Goal: Transaction & Acquisition: Purchase product/service

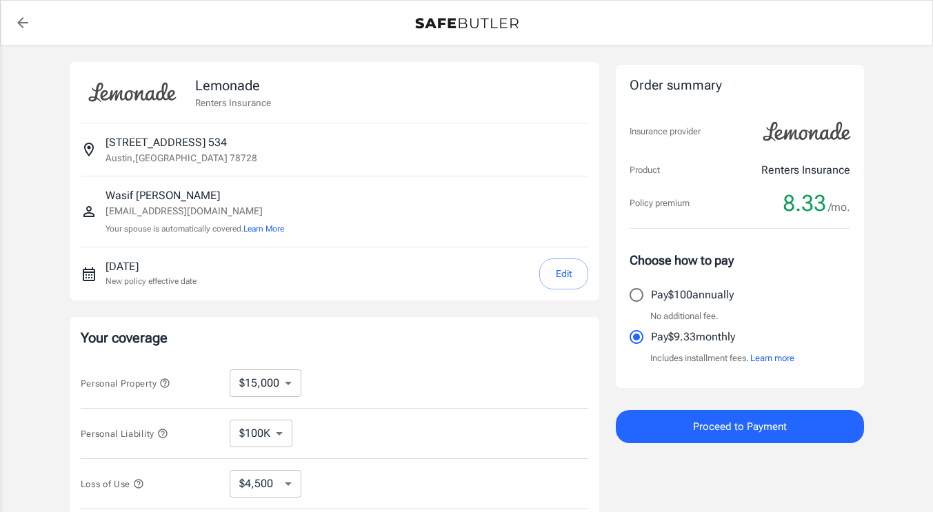
select select "15000"
select select "500"
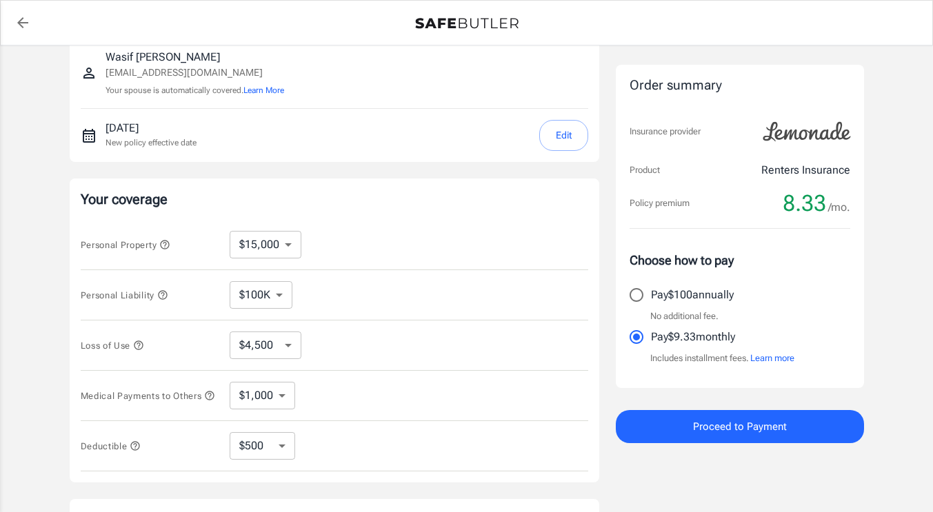
scroll to position [139, 0]
click at [277, 242] on select "$10,000 $15,000 $20,000 $25,000 $30,000 $40,000 $50,000 $100K $150K $200K $250K" at bounding box center [266, 244] width 72 height 28
select select "20000"
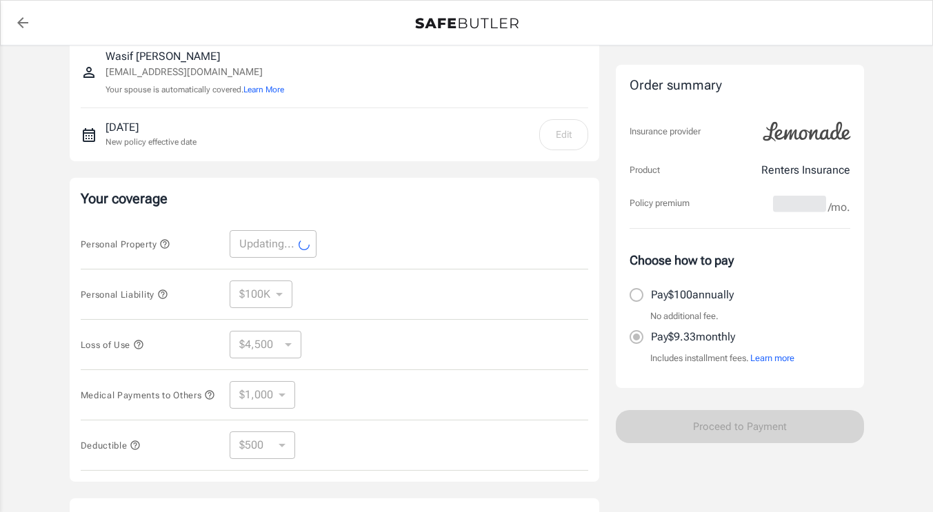
select select "20000"
select select "6000"
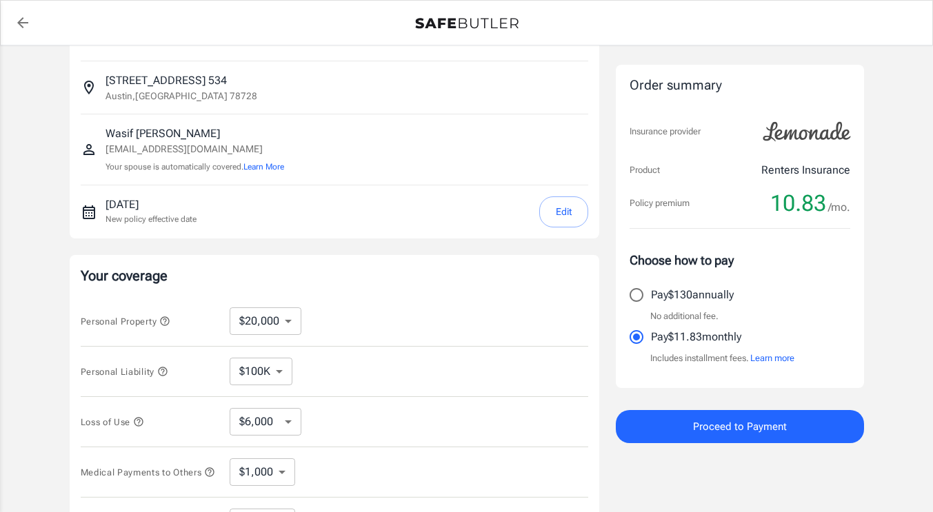
scroll to position [0, 0]
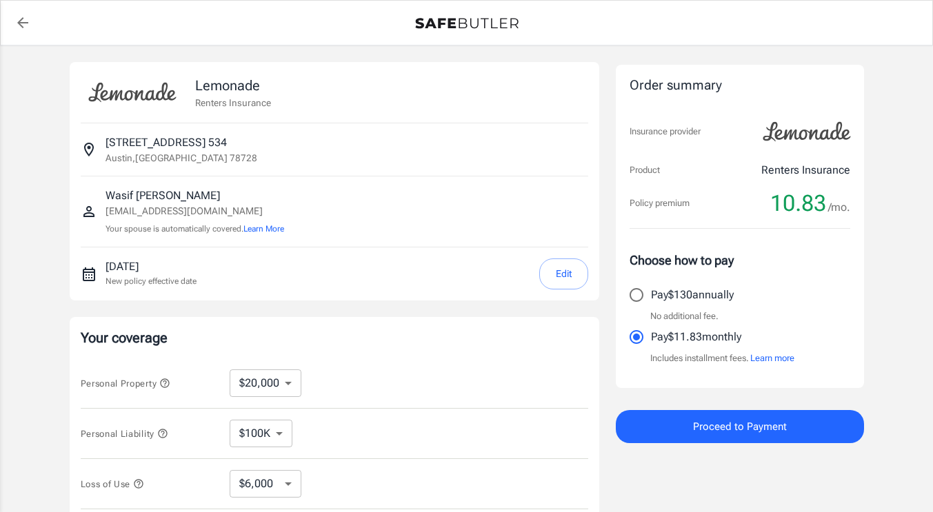
click at [583, 267] on button "Edit" at bounding box center [563, 274] width 49 height 31
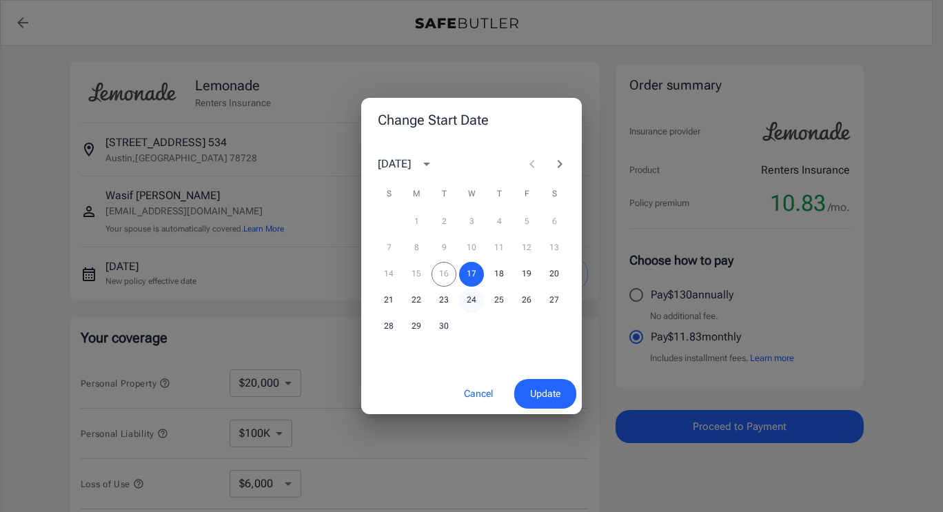
click at [472, 297] on button "24" at bounding box center [471, 300] width 25 height 25
click at [552, 395] on span "Update" at bounding box center [545, 393] width 30 height 17
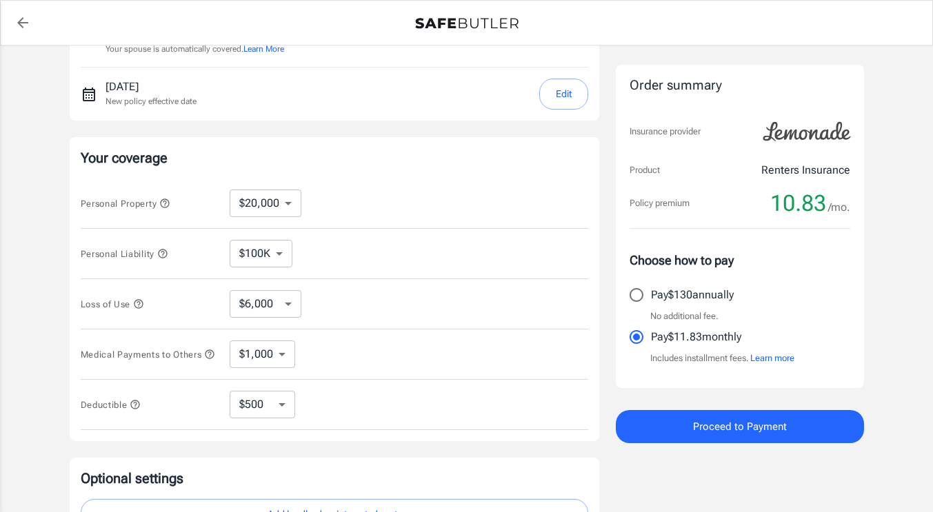
scroll to position [181, 0]
click at [281, 312] on select "$6,000 $9,000 $15,000 $24,000 $36,000 $54,000 $81,000 $120K $177K $198K" at bounding box center [266, 304] width 72 height 28
click at [385, 312] on div "Loss of Use $6,000 $9,000 $15,000 $24,000 $36,000 $54,000 $81,000 $120K $177K $…" at bounding box center [334, 304] width 507 height 50
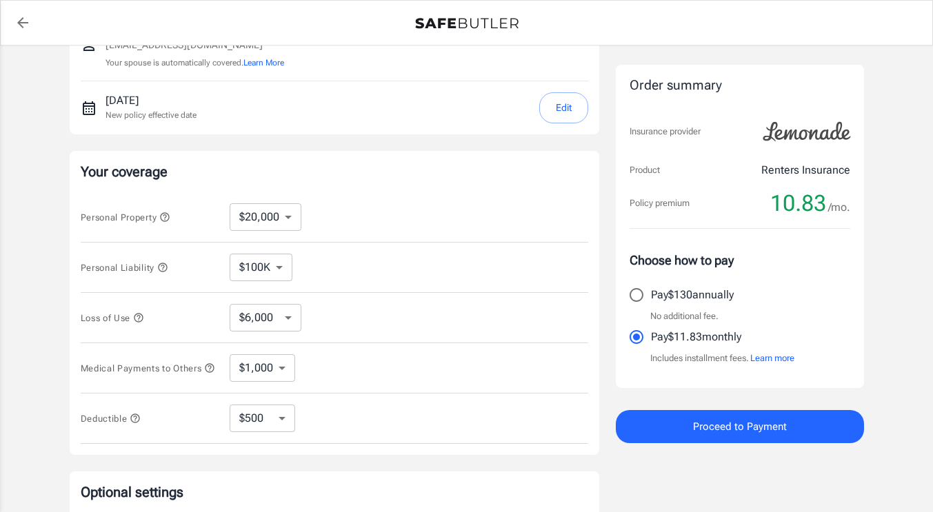
scroll to position [165, 0]
drag, startPoint x: 77, startPoint y: 170, endPoint x: 459, endPoint y: 385, distance: 438.4
click at [459, 385] on div "Your coverage Personal Property $10,000 $15,000 $20,000 $25,000 $30,000 $40,000…" at bounding box center [335, 304] width 530 height 304
click at [99, 178] on p "Your coverage" at bounding box center [334, 172] width 507 height 19
drag, startPoint x: 82, startPoint y: 171, endPoint x: 534, endPoint y: 390, distance: 501.8
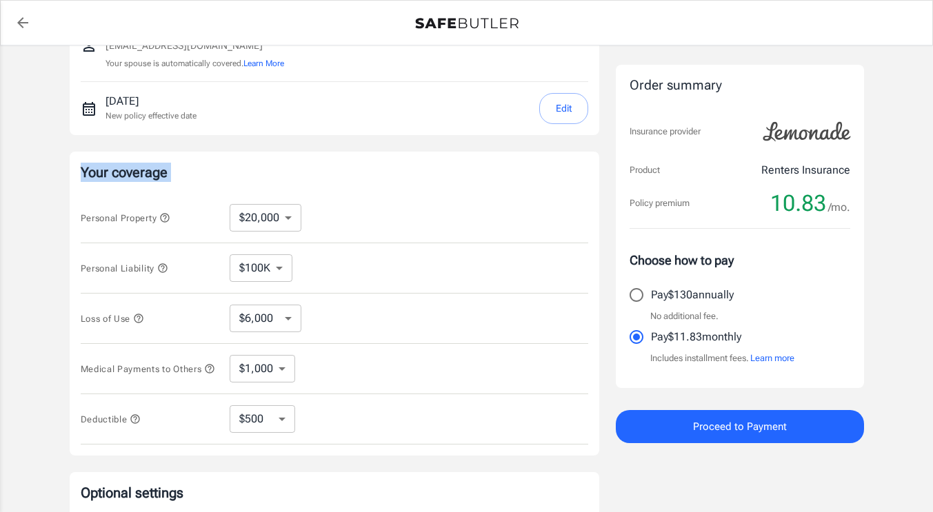
click at [534, 390] on div "Your coverage Personal Property $10,000 $15,000 $20,000 $25,000 $30,000 $40,000…" at bounding box center [335, 304] width 530 height 304
click at [470, 425] on div "Deductible $250 $500 $1,000 $2,500 ​" at bounding box center [334, 419] width 507 height 50
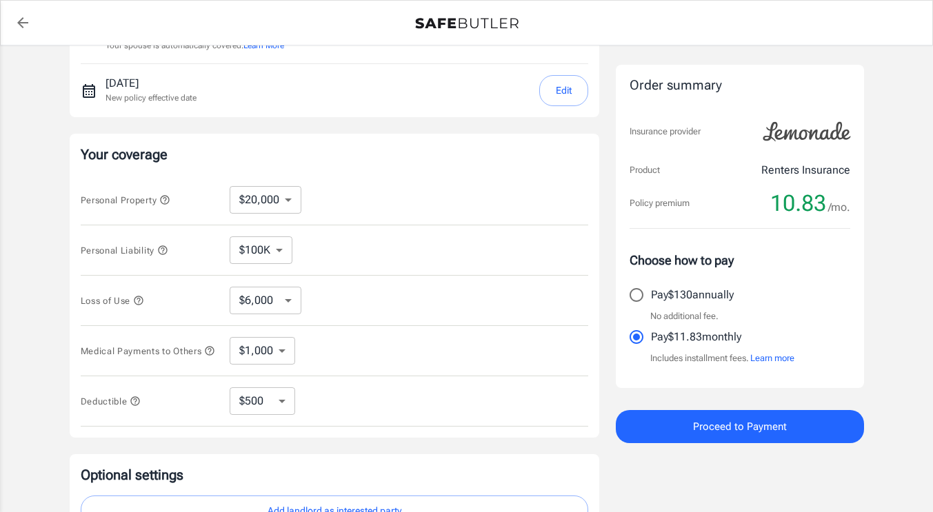
scroll to position [182, 0]
click at [19, 88] on div "Lemonade Renters Insurance [STREET_ADDRESS] [PERSON_NAME] [EMAIL_ADDRESS][DOMAI…" at bounding box center [466, 230] width 933 height 734
click at [281, 252] on select "$100K $200K $300K $400K $500K" at bounding box center [261, 252] width 63 height 28
select select "300000"
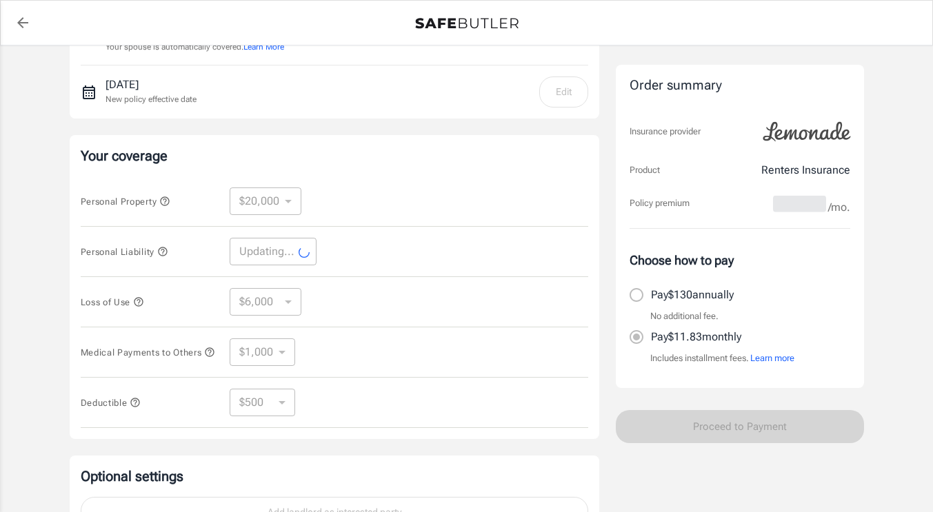
select select "300000"
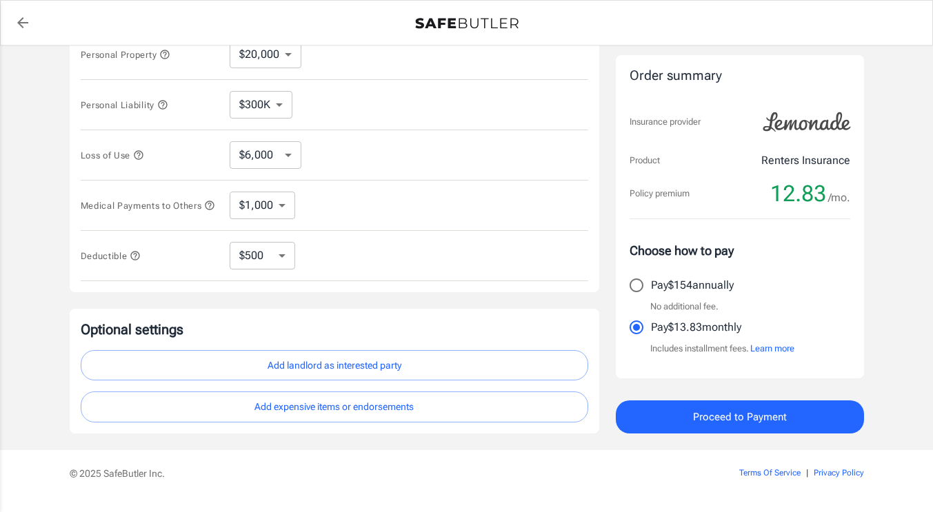
scroll to position [331, 0]
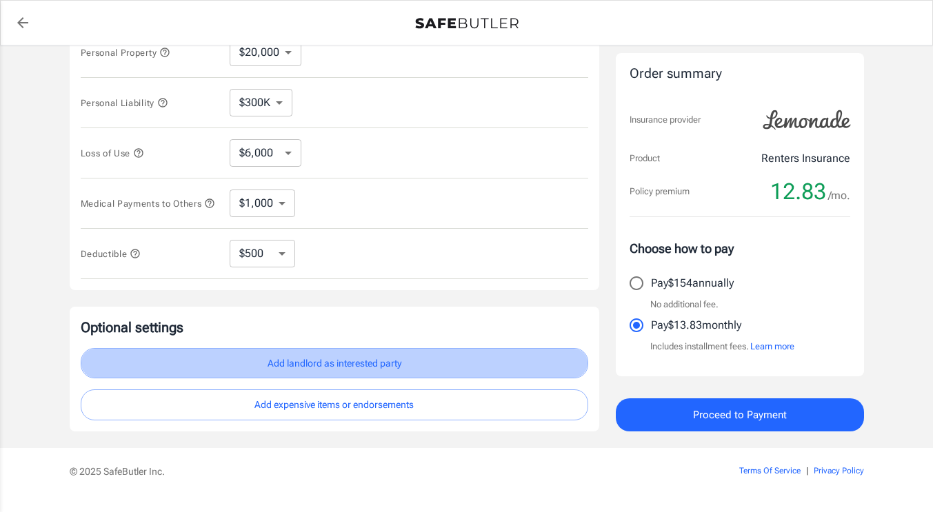
click at [403, 371] on button "Add landlord as interested party" at bounding box center [334, 363] width 507 height 31
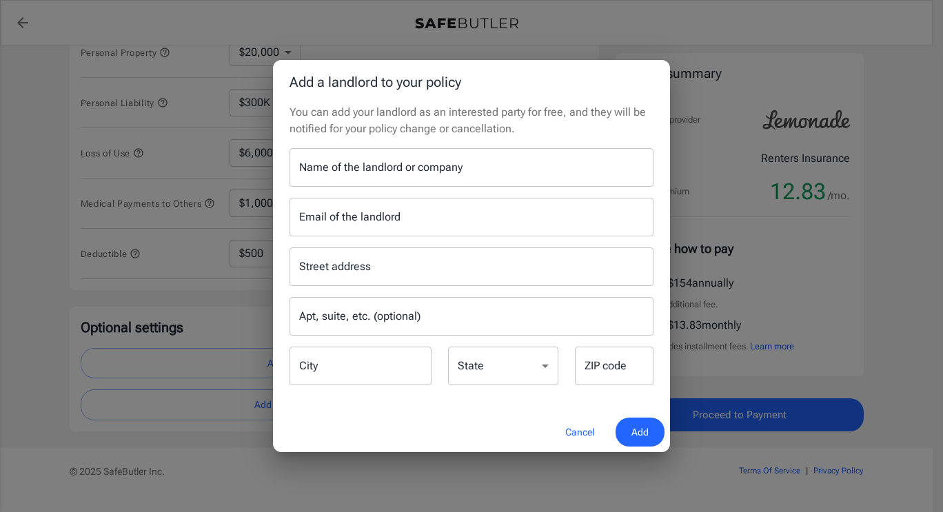
click at [585, 429] on button "Cancel" at bounding box center [580, 433] width 61 height 30
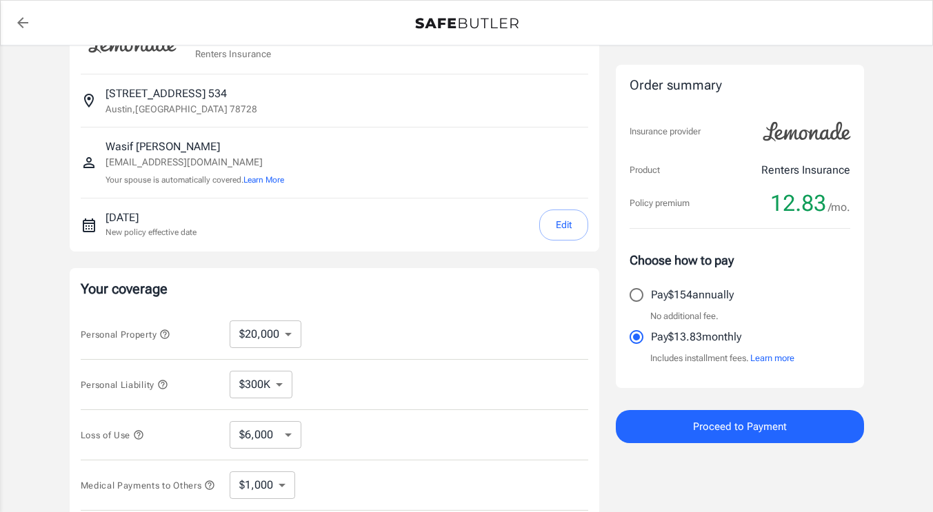
scroll to position [0, 0]
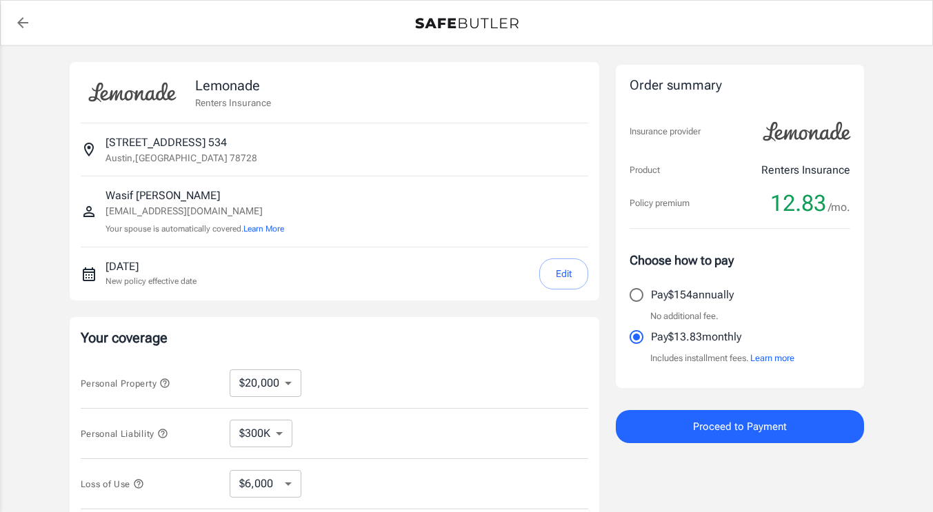
click at [192, 228] on p "Your spouse is automatically covered. Learn More" at bounding box center [194, 229] width 179 height 13
click at [161, 222] on div "[PERSON_NAME] [EMAIL_ADDRESS][DOMAIN_NAME] Your spouse is automatically covered…" at bounding box center [194, 212] width 179 height 48
click at [272, 234] on button "Learn More" at bounding box center [263, 229] width 41 height 12
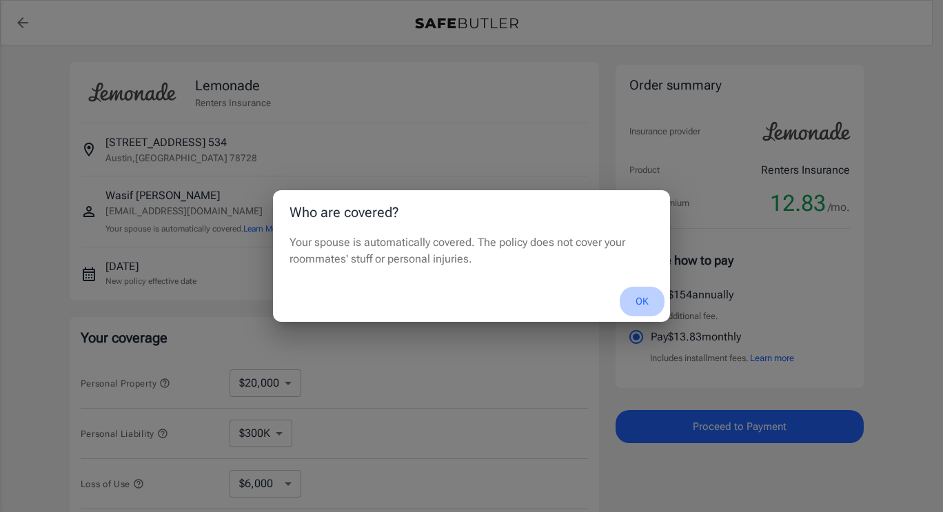
click at [641, 309] on button "OK" at bounding box center [642, 302] width 45 height 30
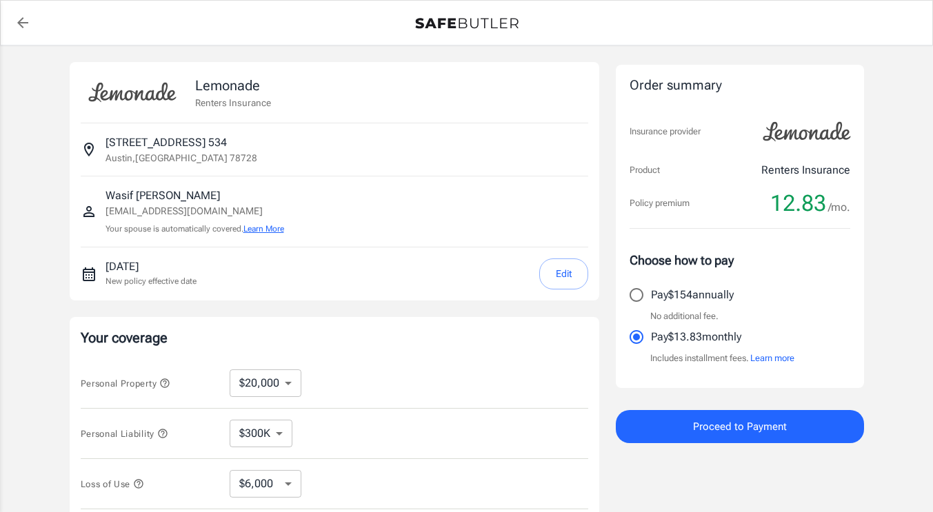
click at [271, 230] on button "Learn More" at bounding box center [263, 229] width 41 height 12
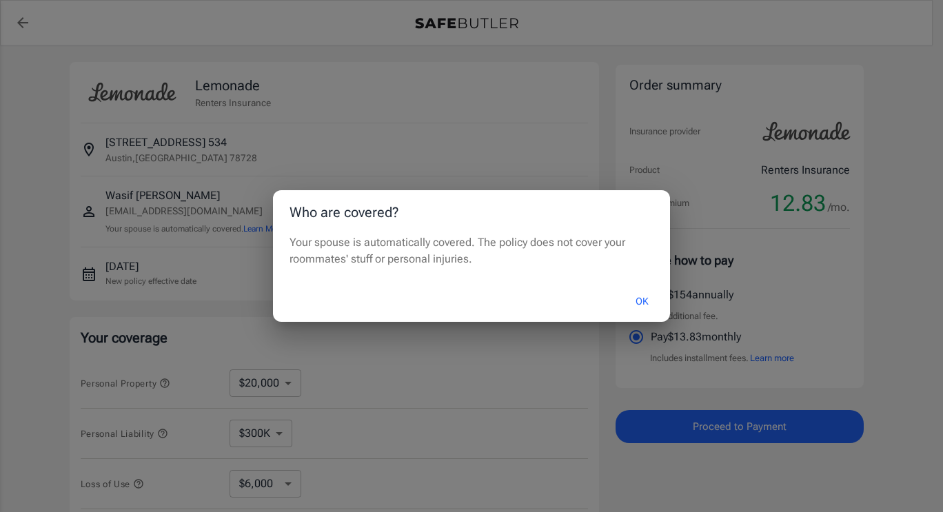
click at [635, 303] on button "OK" at bounding box center [642, 302] width 45 height 30
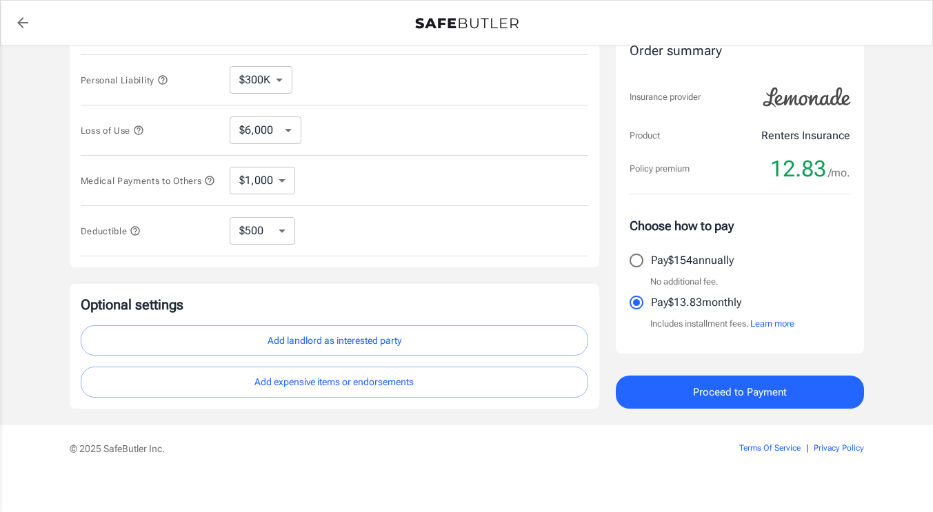
scroll to position [369, 0]
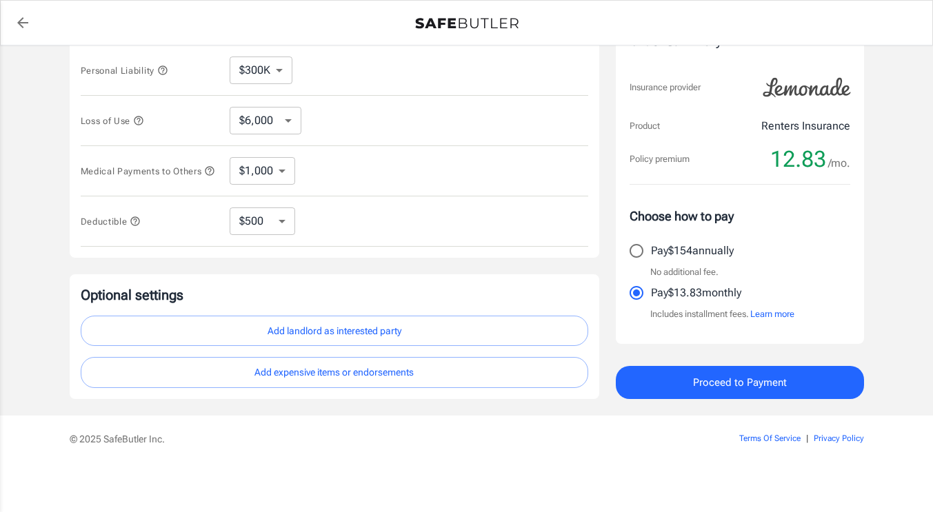
click at [353, 333] on button "Add landlord as interested party" at bounding box center [334, 331] width 507 height 31
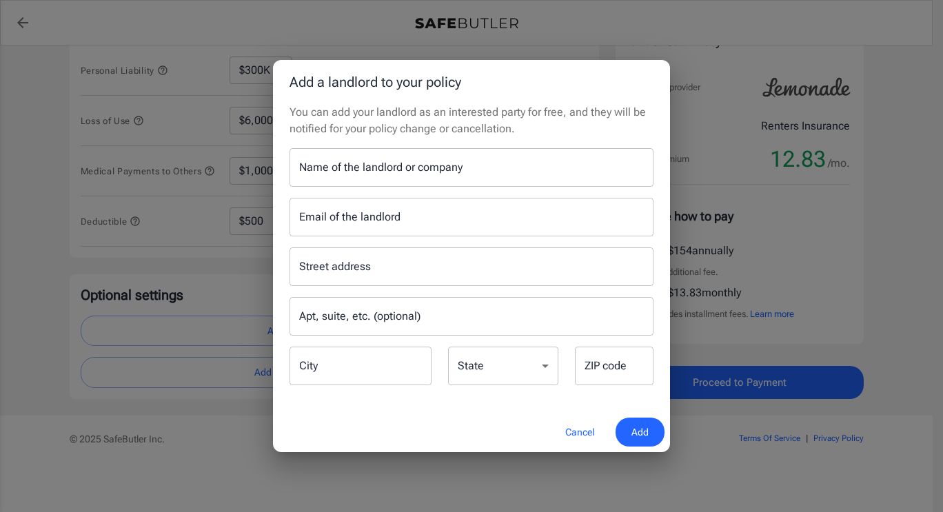
click at [440, 187] on div "Name of the landlord or company Name of the landlord or company Email of the la…" at bounding box center [472, 267] width 364 height 239
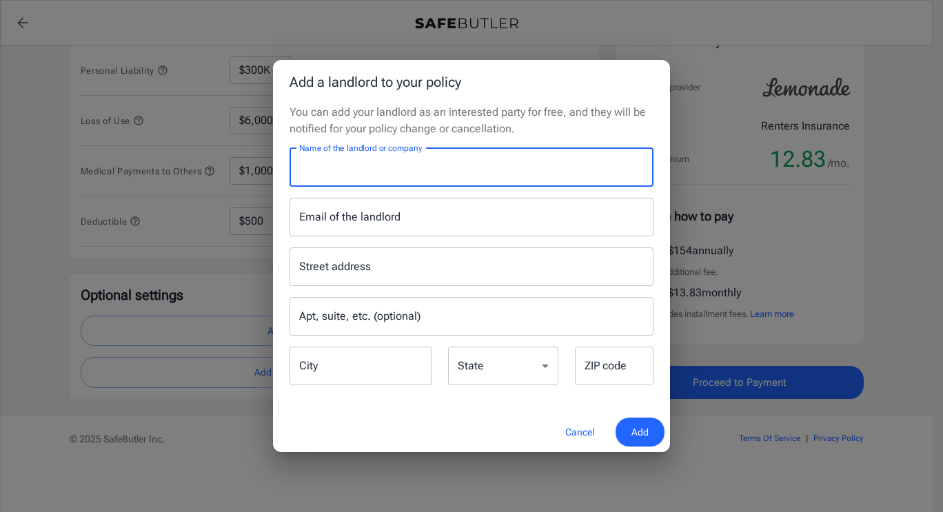
click at [460, 163] on div "Name of the landlord or company Name of the landlord or company" at bounding box center [472, 167] width 364 height 39
paste input "Casa Partners VIII, LP"
type input "Casa Partners VIII, LP"
click at [641, 431] on span "Add" at bounding box center [640, 432] width 17 height 17
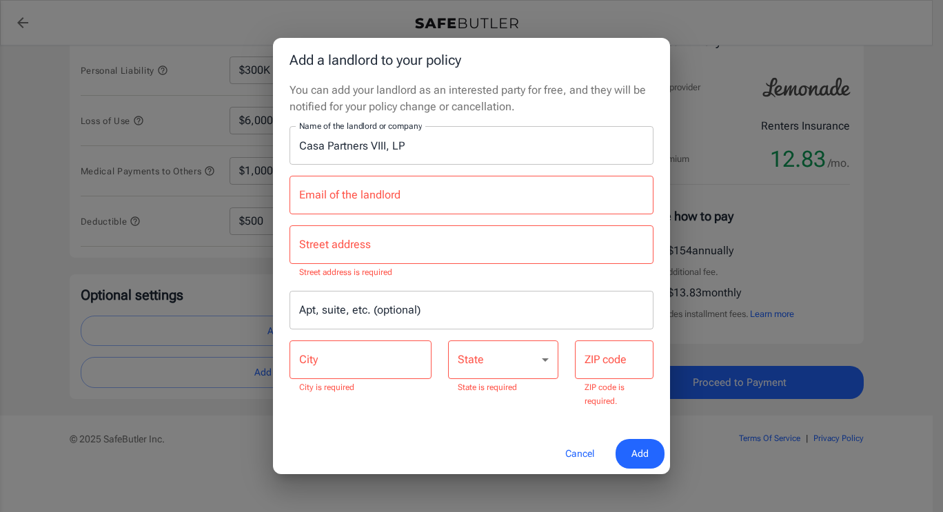
click at [385, 253] on input "Street address" at bounding box center [472, 245] width 352 height 26
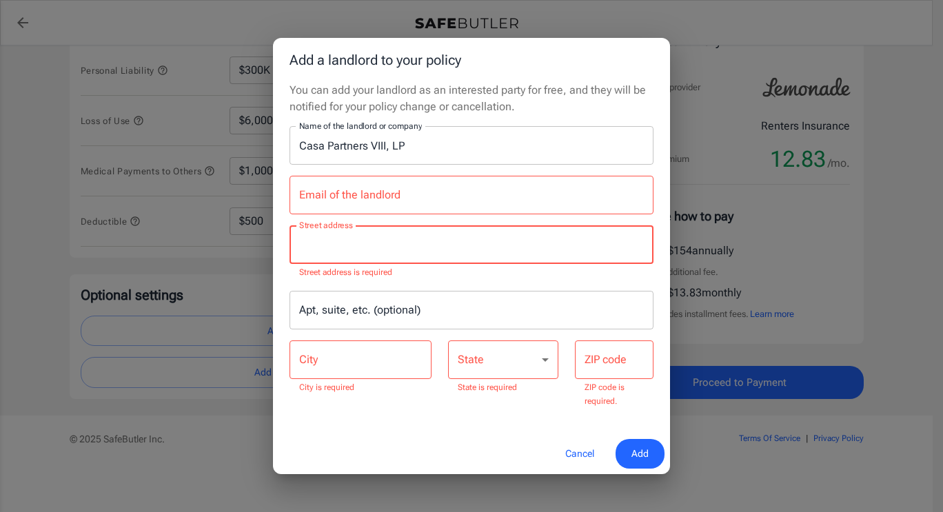
paste input "[STREET_ADDRESS]"
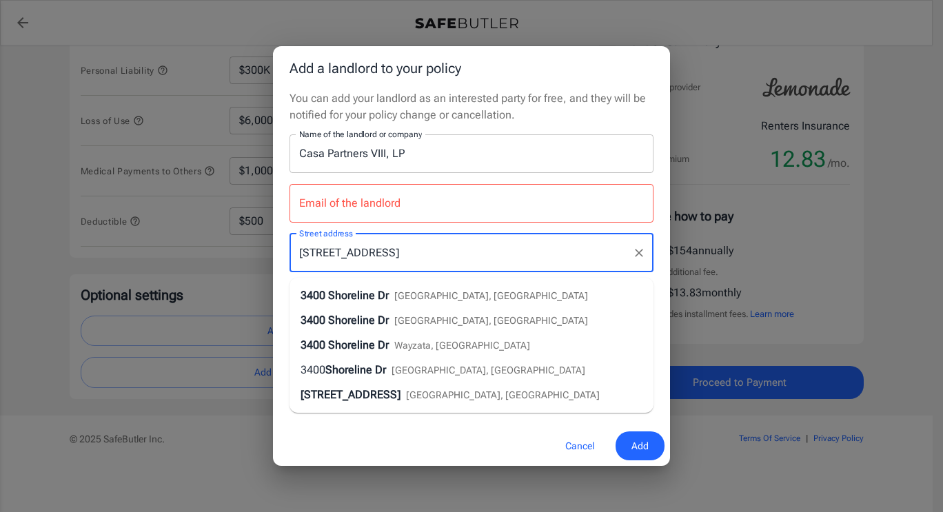
click at [376, 294] on span "Shoreline Dr" at bounding box center [358, 295] width 61 height 13
type input "[STREET_ADDRESS]"
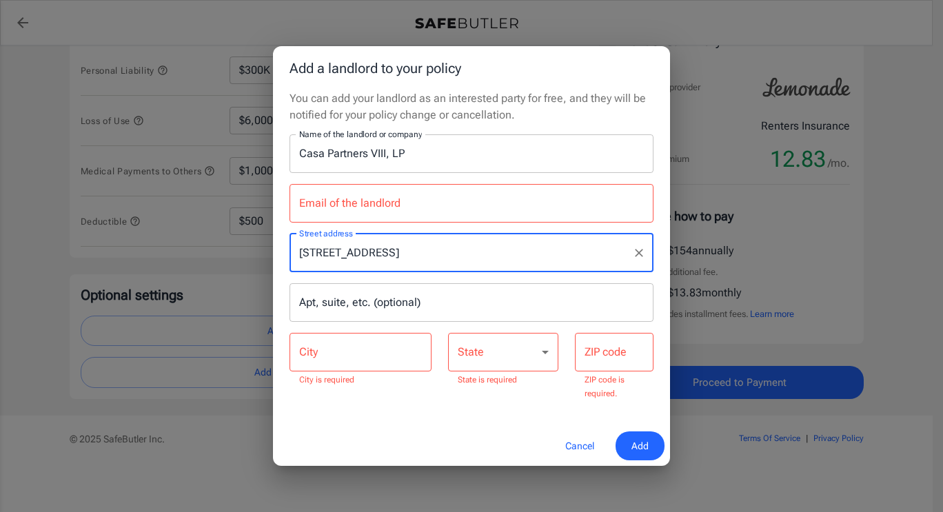
type input "Austin"
select select "[GEOGRAPHIC_DATA]"
type input "78728"
type input "[STREET_ADDRESS]"
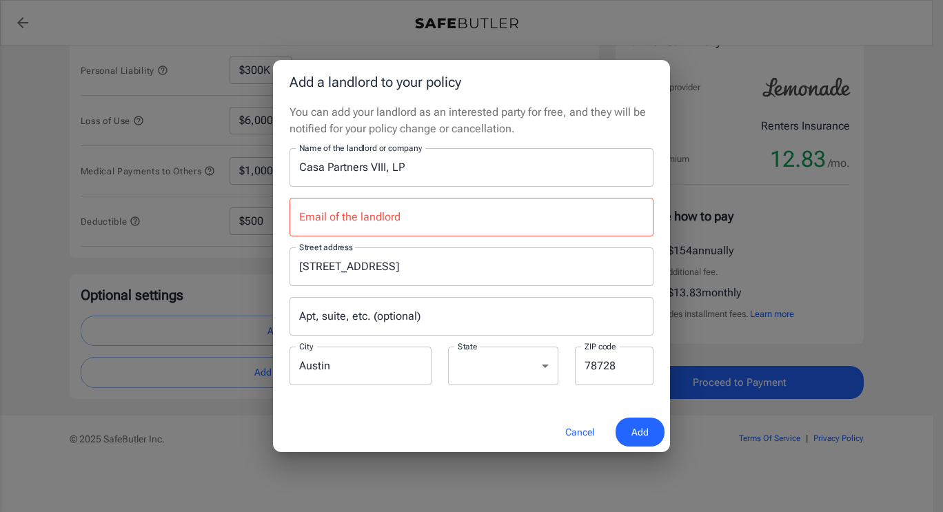
click at [643, 440] on span "Add" at bounding box center [640, 432] width 17 height 17
click at [643, 428] on span "Add" at bounding box center [640, 432] width 17 height 17
click at [370, 225] on input "Email of the landlord" at bounding box center [472, 217] width 364 height 39
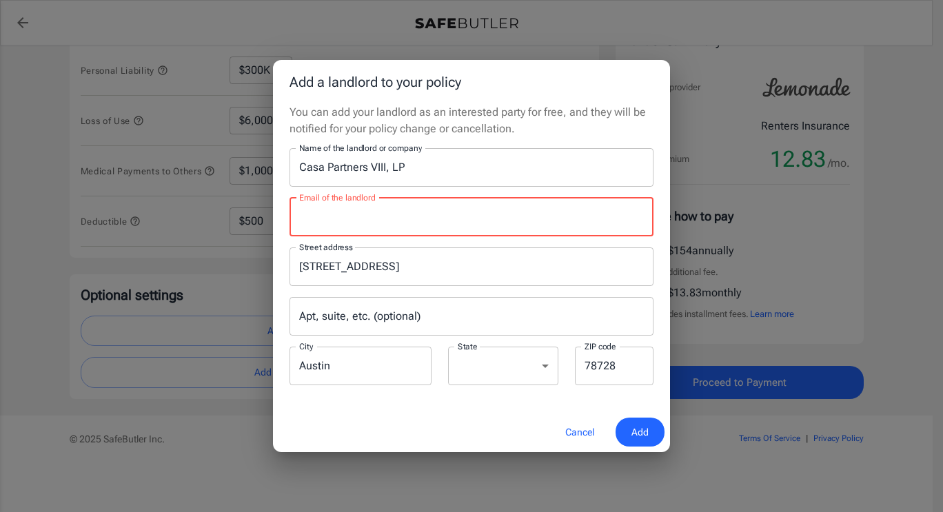
click at [399, 403] on div "You can add your landlord as an interested party for free, and they will be not…" at bounding box center [471, 258] width 397 height 308
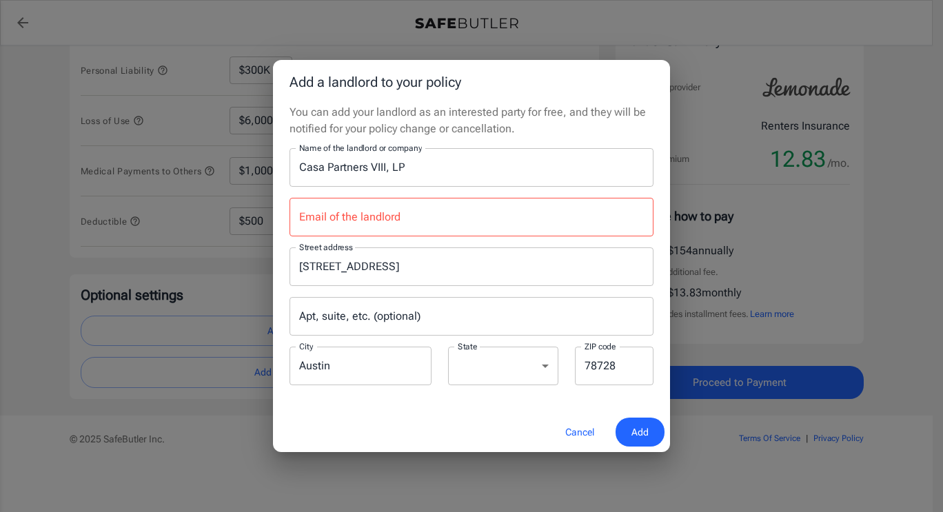
click at [639, 434] on span "Add" at bounding box center [640, 432] width 17 height 17
click at [435, 219] on input "Email of the landlord" at bounding box center [472, 217] width 364 height 39
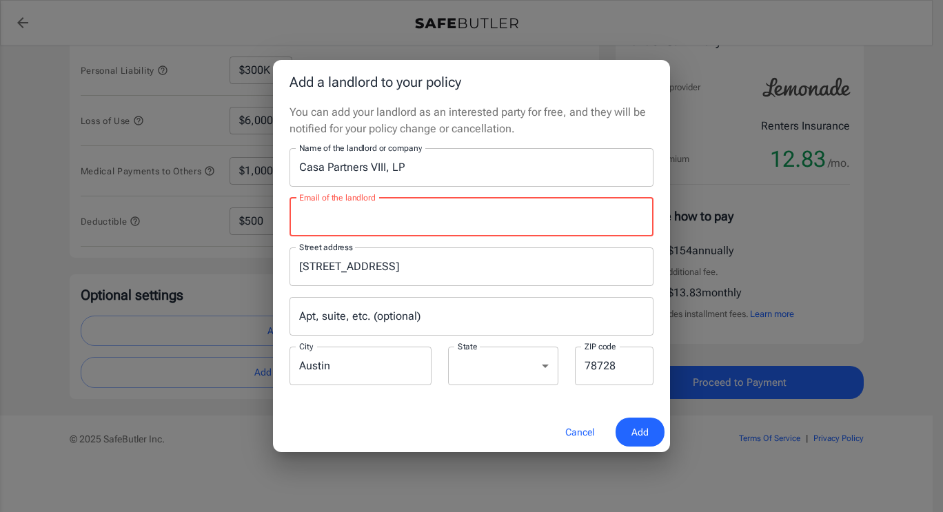
paste input "[EMAIL_ADDRESS][DOMAIN_NAME]"
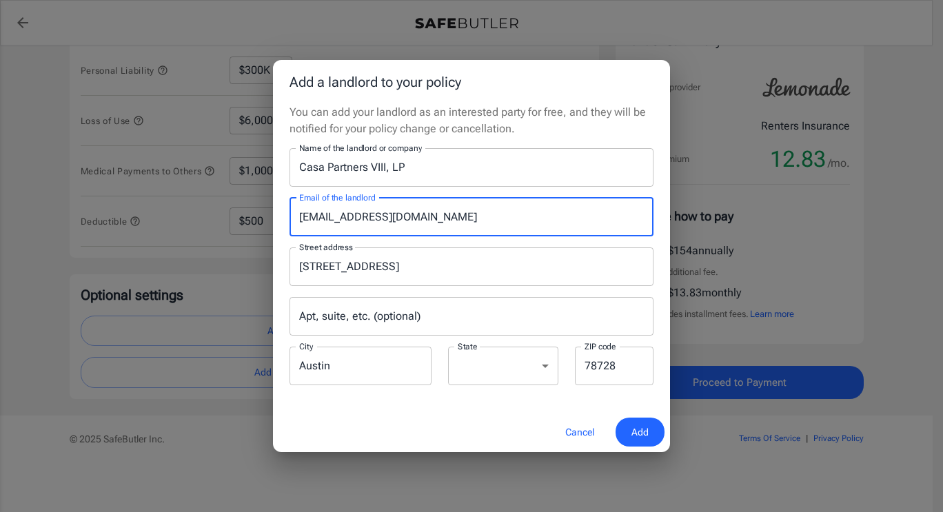
type input "[EMAIL_ADDRESS][DOMAIN_NAME]"
click at [408, 403] on div "You can add your landlord as an interested party for free, and they will be not…" at bounding box center [471, 258] width 397 height 308
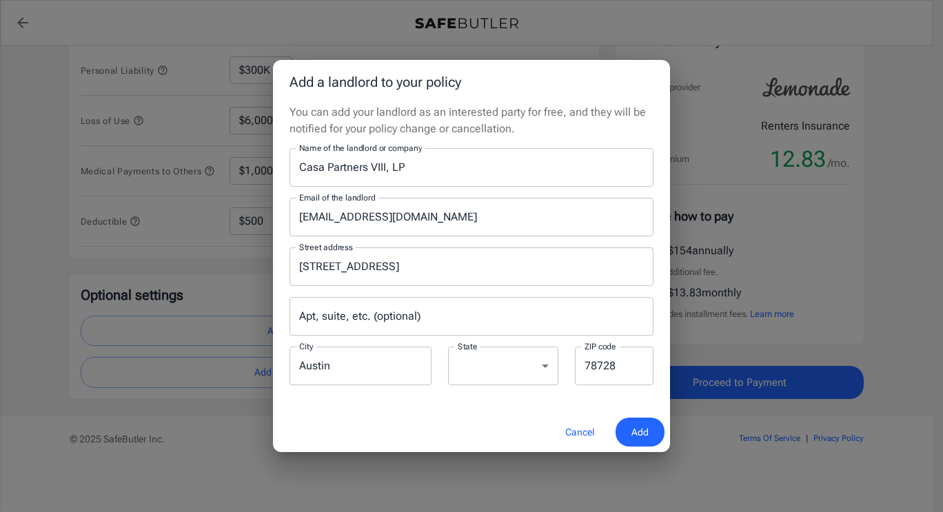
click at [646, 432] on span "Add" at bounding box center [640, 432] width 17 height 17
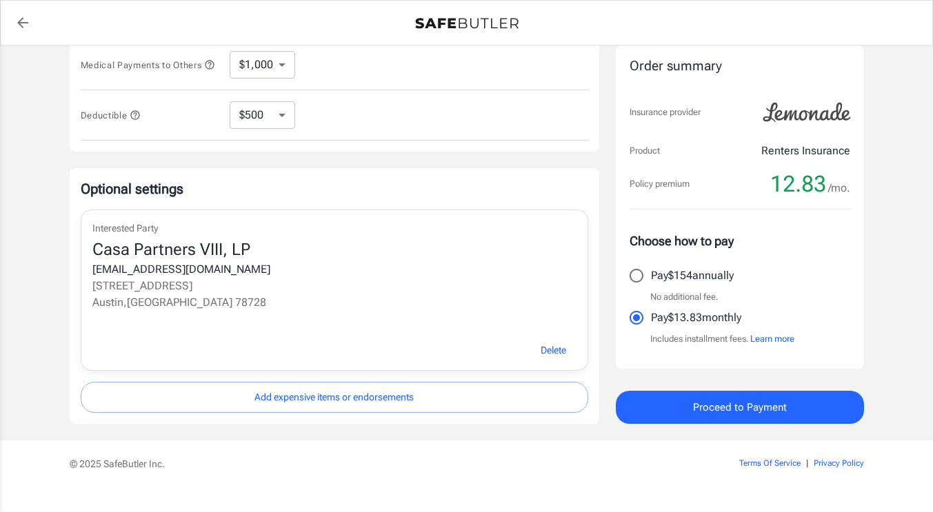
scroll to position [470, 0]
click at [368, 400] on button "Add expensive items or endorsements" at bounding box center [334, 396] width 507 height 31
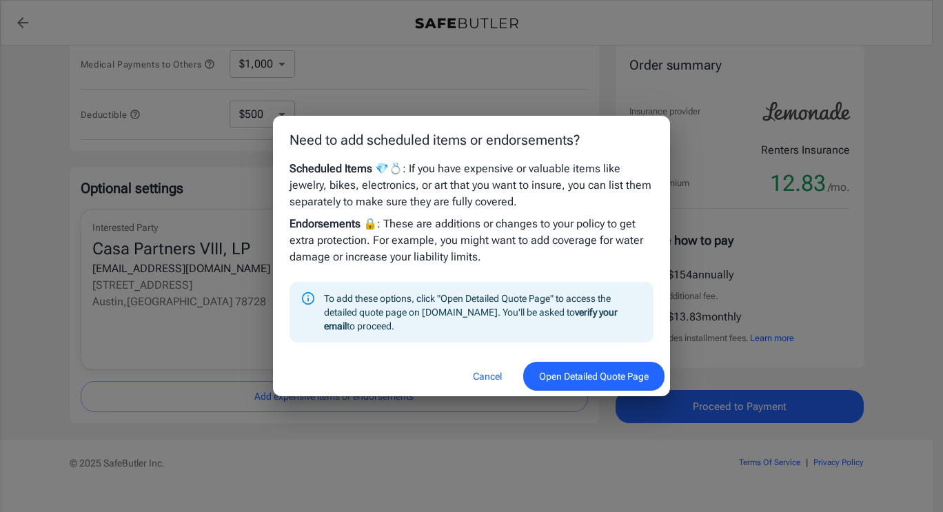
click at [483, 366] on button "Cancel" at bounding box center [487, 377] width 61 height 30
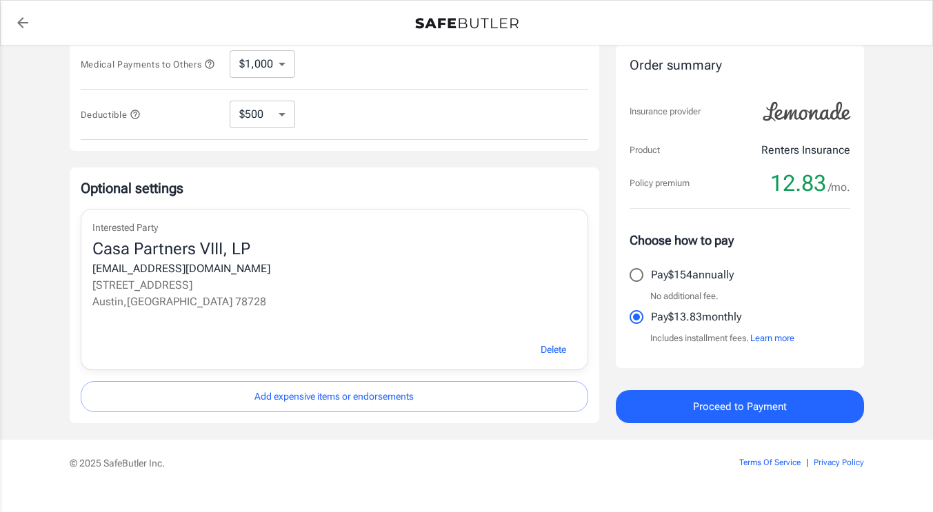
click at [179, 277] on div "[EMAIL_ADDRESS][DOMAIN_NAME]" at bounding box center [334, 269] width 484 height 17
click at [134, 252] on div "Casa Partners VIII, LP" at bounding box center [334, 250] width 484 height 22
click at [105, 241] on div "Interested Party Casa Partners VIII, LP [EMAIL_ADDRESS][DOMAIN_NAME] [STREET_AD…" at bounding box center [334, 270] width 506 height 120
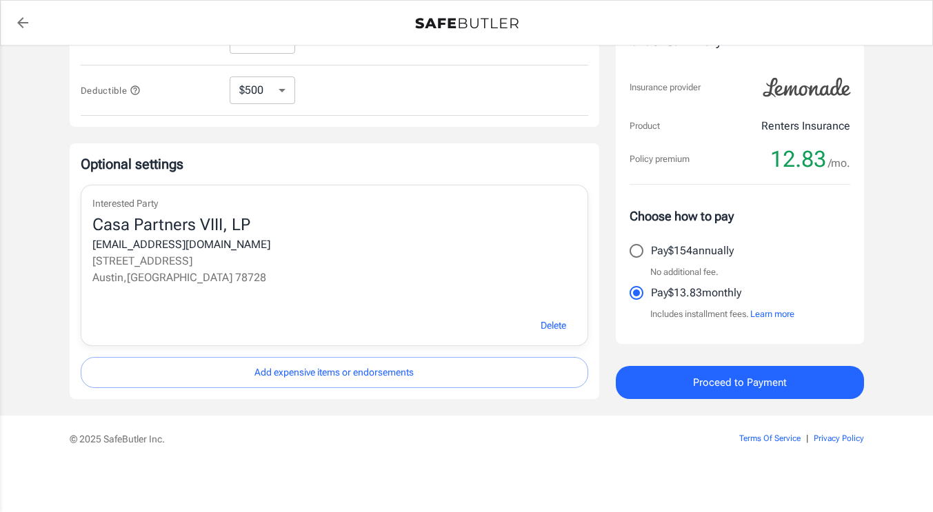
scroll to position [487, 0]
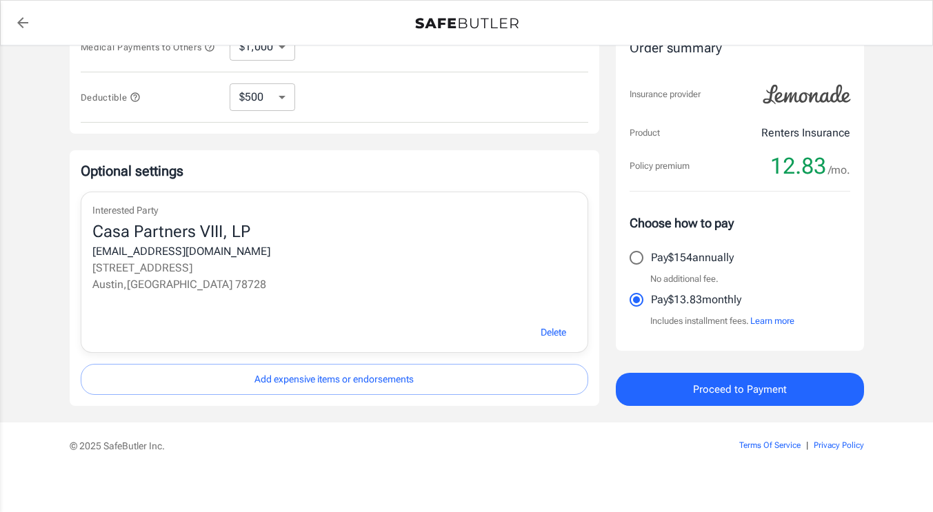
click at [550, 339] on span "Delete" at bounding box center [554, 332] width 26 height 17
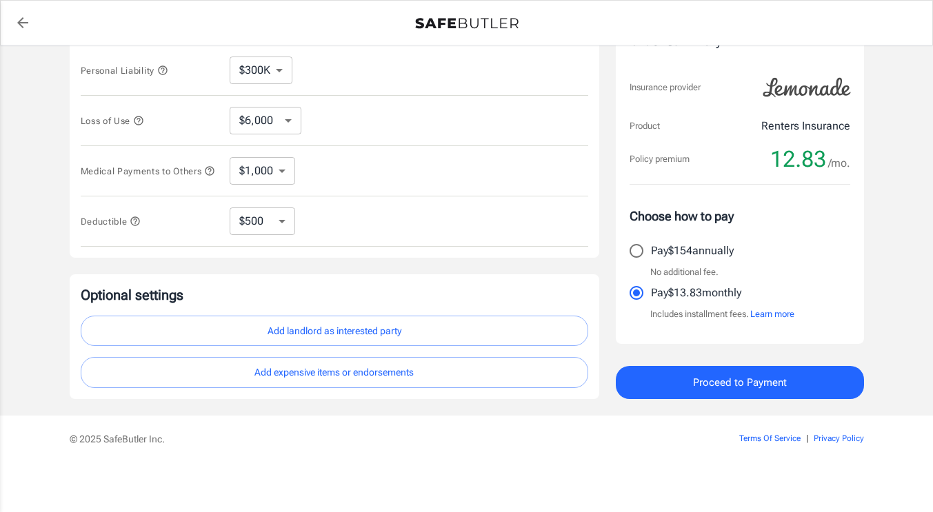
scroll to position [369, 0]
click at [336, 323] on button "Add landlord as interested party" at bounding box center [334, 331] width 507 height 31
select select "[GEOGRAPHIC_DATA]"
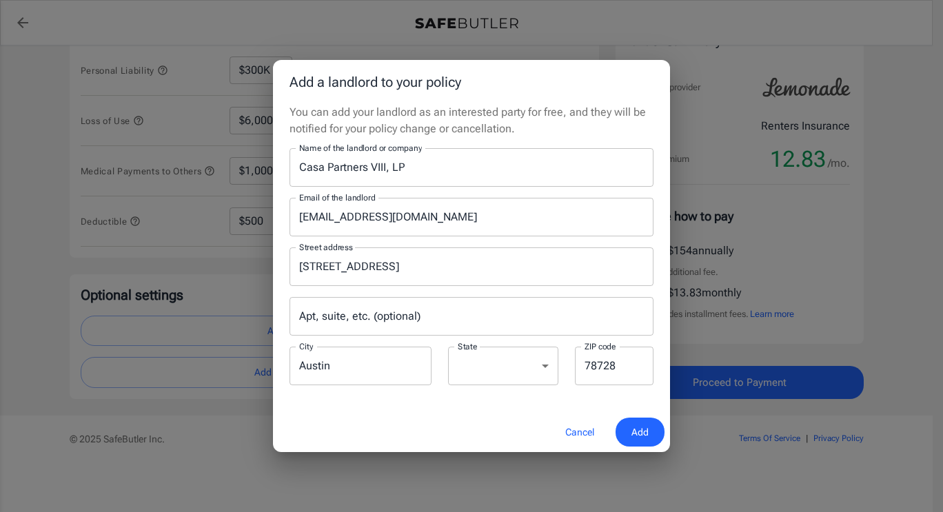
click at [626, 421] on button "Add" at bounding box center [640, 433] width 49 height 30
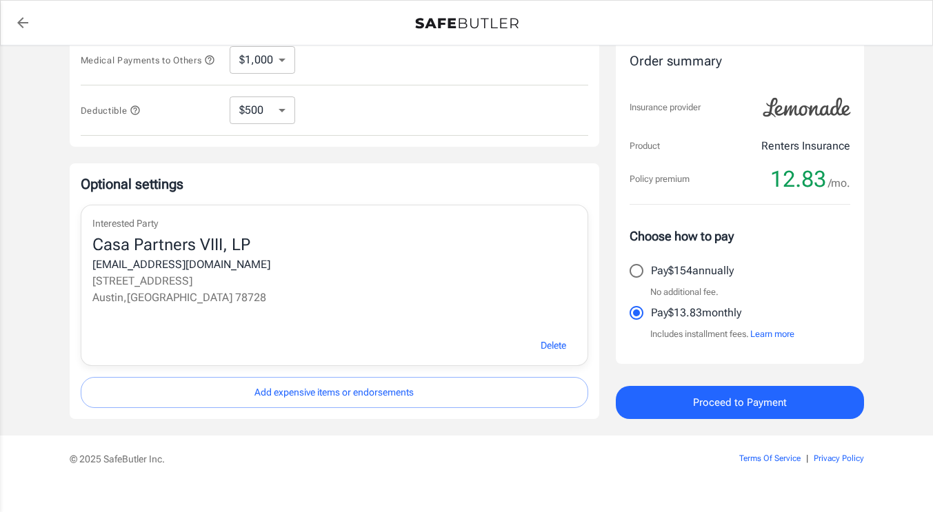
scroll to position [500, 0]
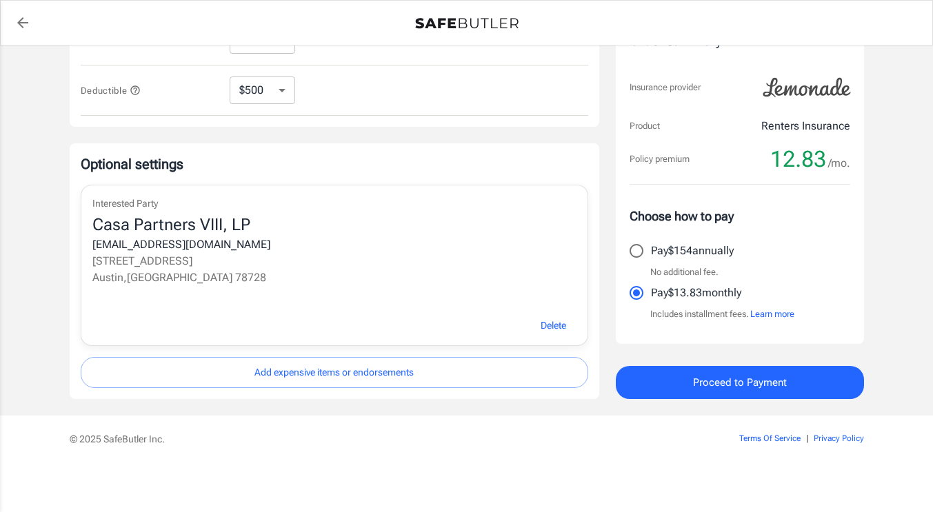
click at [394, 336] on div "Delete" at bounding box center [334, 325] width 506 height 41
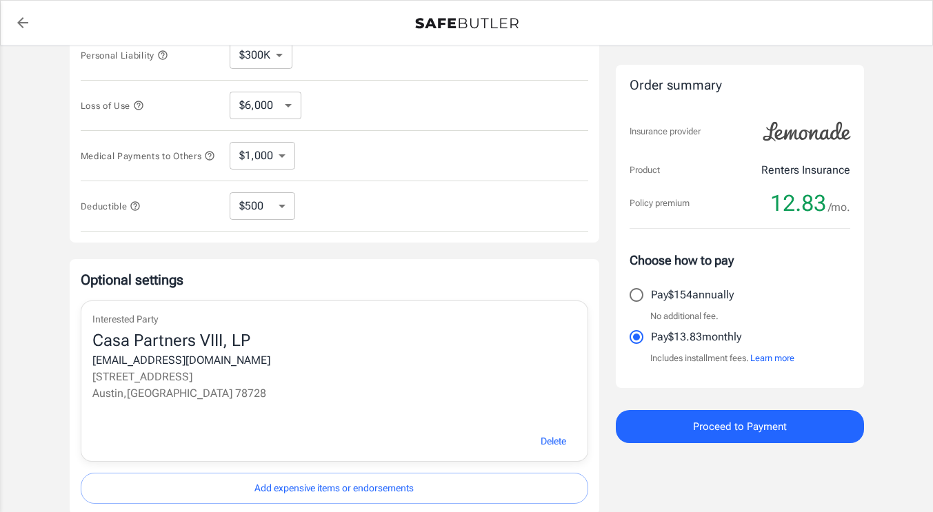
scroll to position [378, 0]
click at [783, 356] on button "Learn more" at bounding box center [772, 359] width 44 height 14
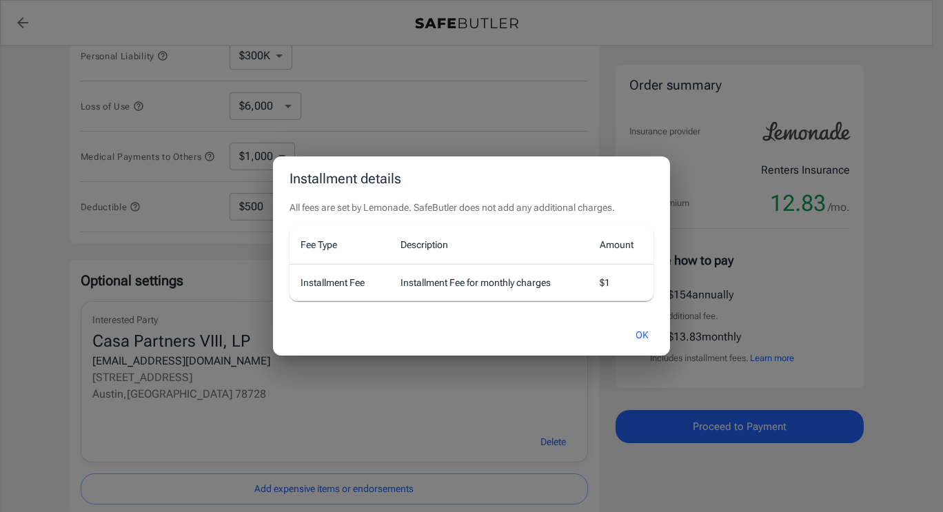
click at [641, 332] on button "OK" at bounding box center [642, 336] width 45 height 30
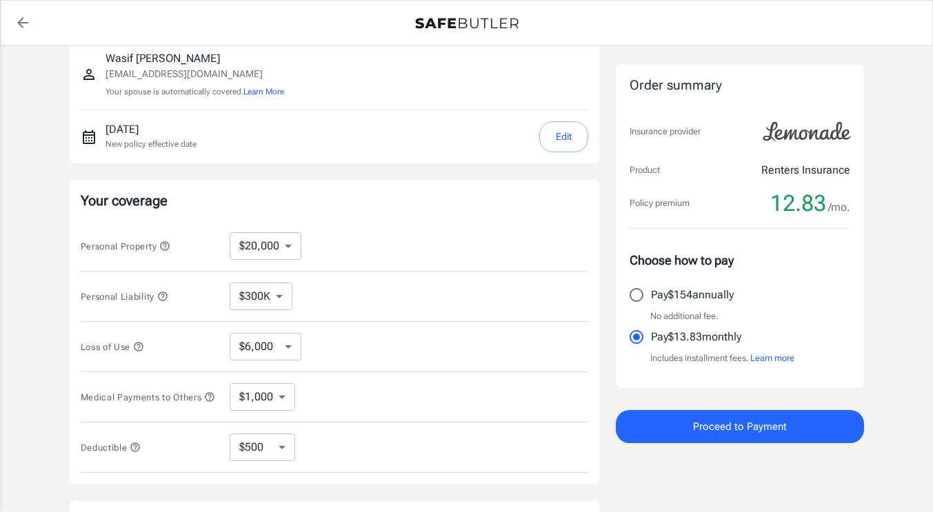
scroll to position [0, 0]
